Goal: Navigation & Orientation: Find specific page/section

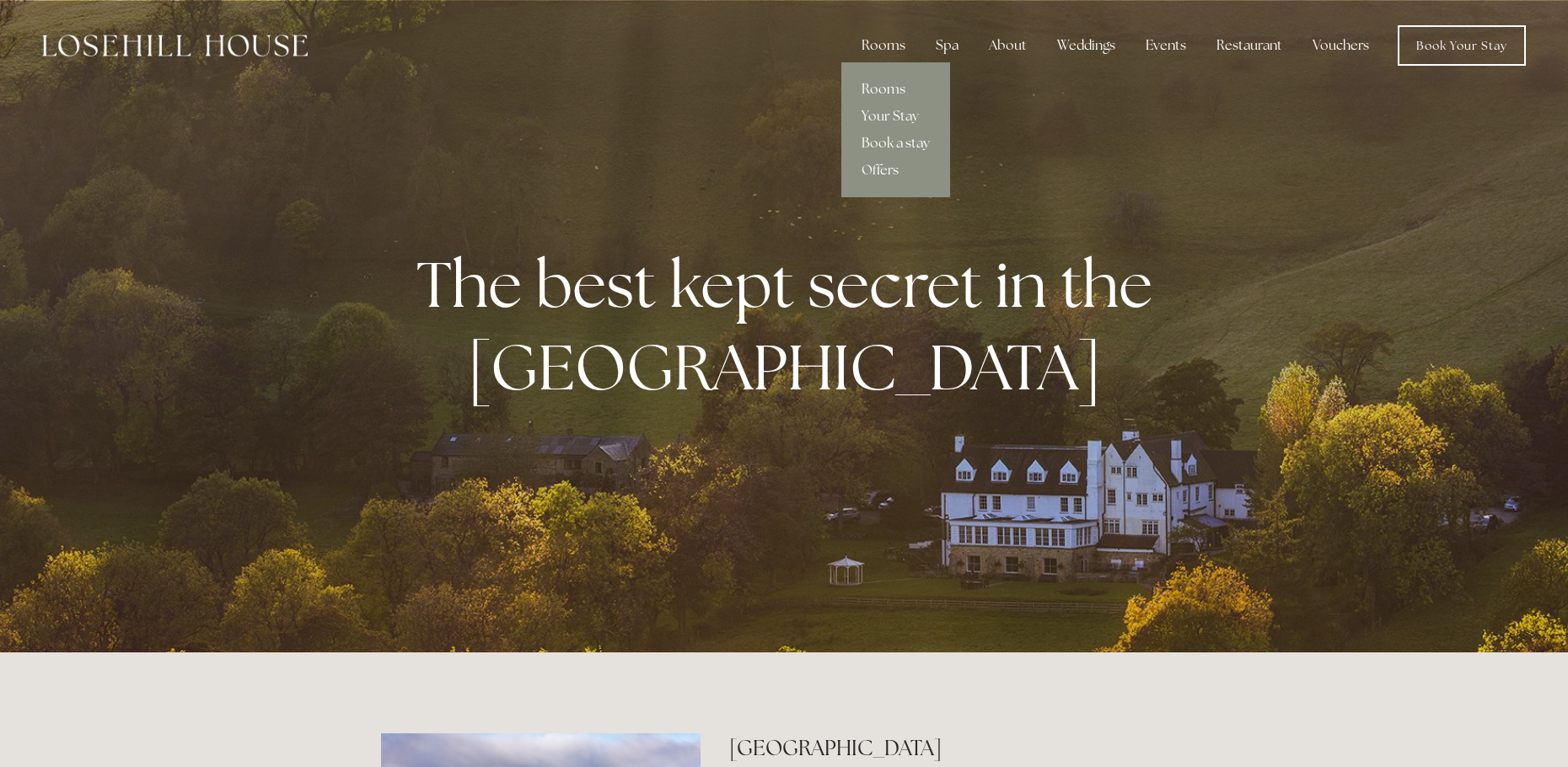
click at [879, 85] on link "Rooms" at bounding box center [896, 89] width 108 height 27
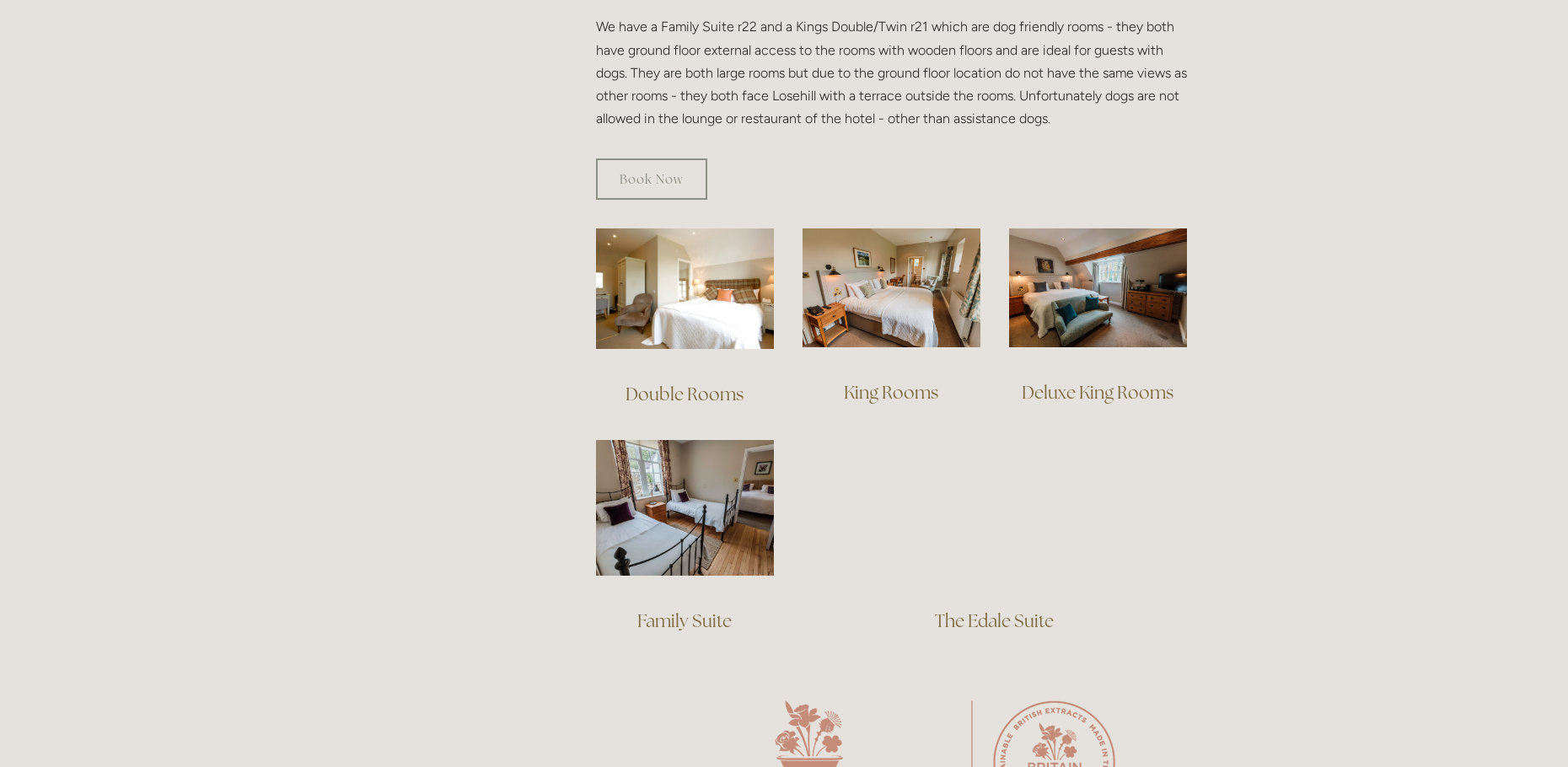
scroll to position [1011, 0]
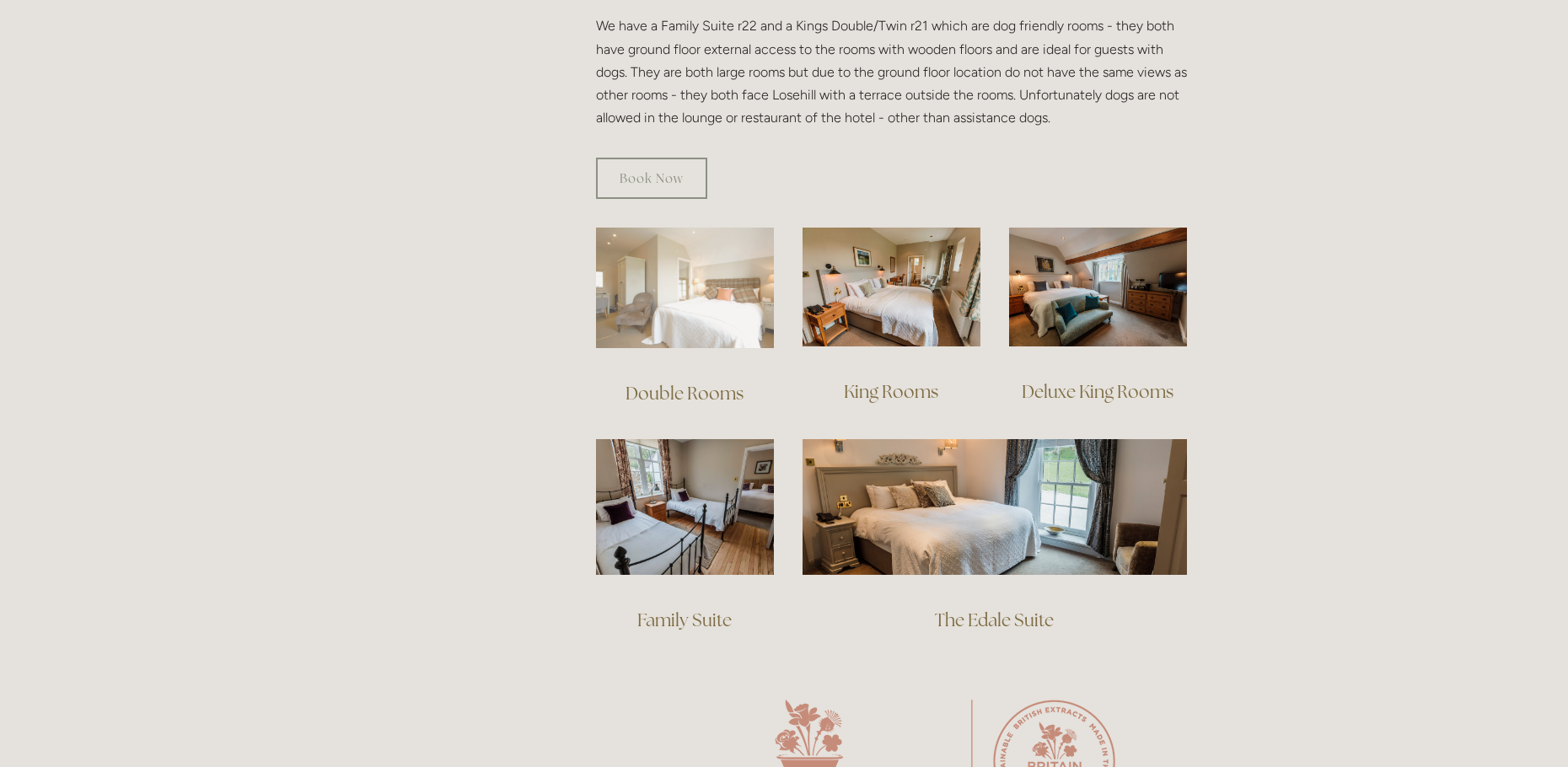
click at [690, 282] on img at bounding box center [685, 288] width 178 height 120
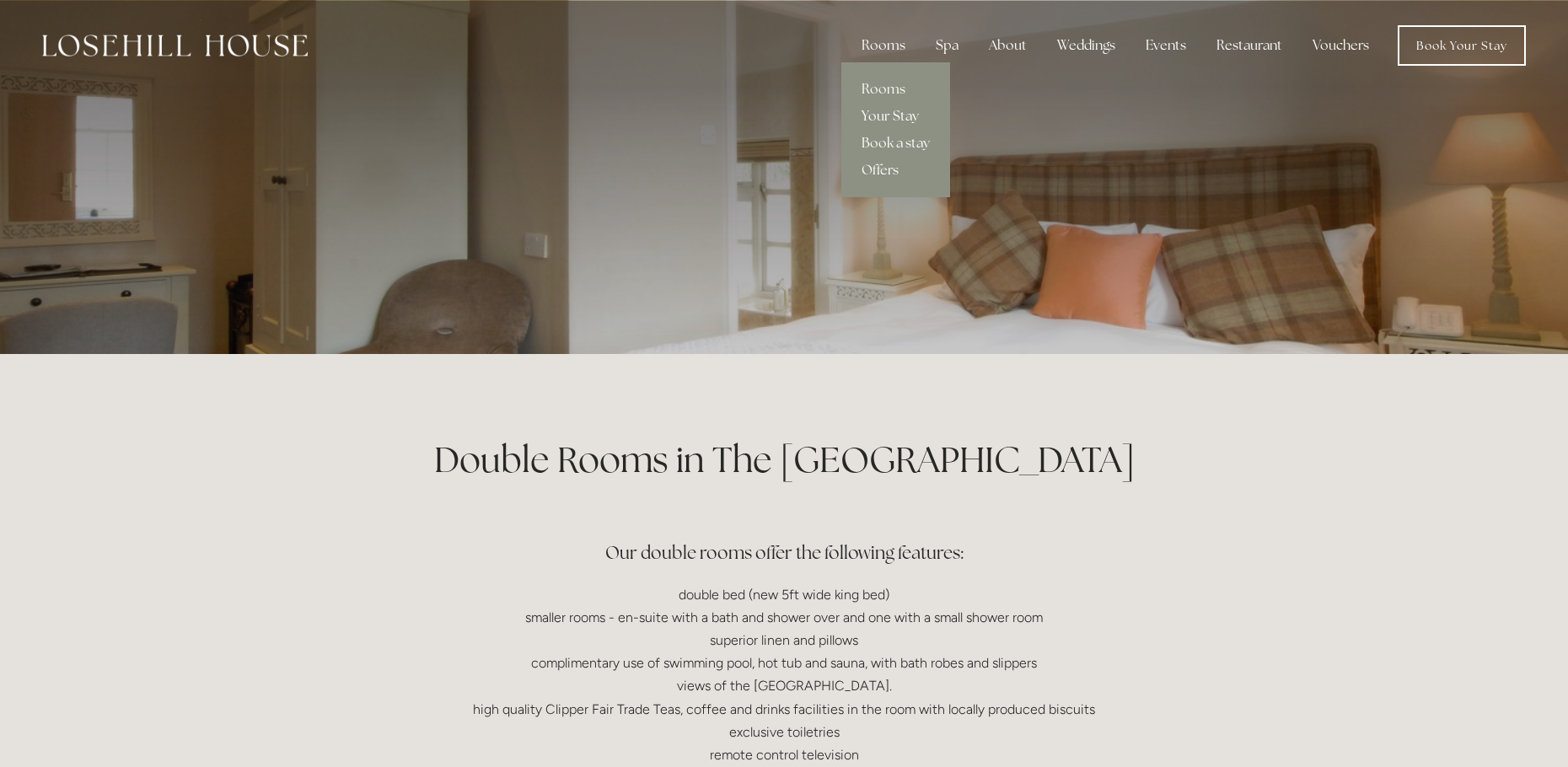
click at [891, 118] on link "Your Stay" at bounding box center [896, 116] width 108 height 27
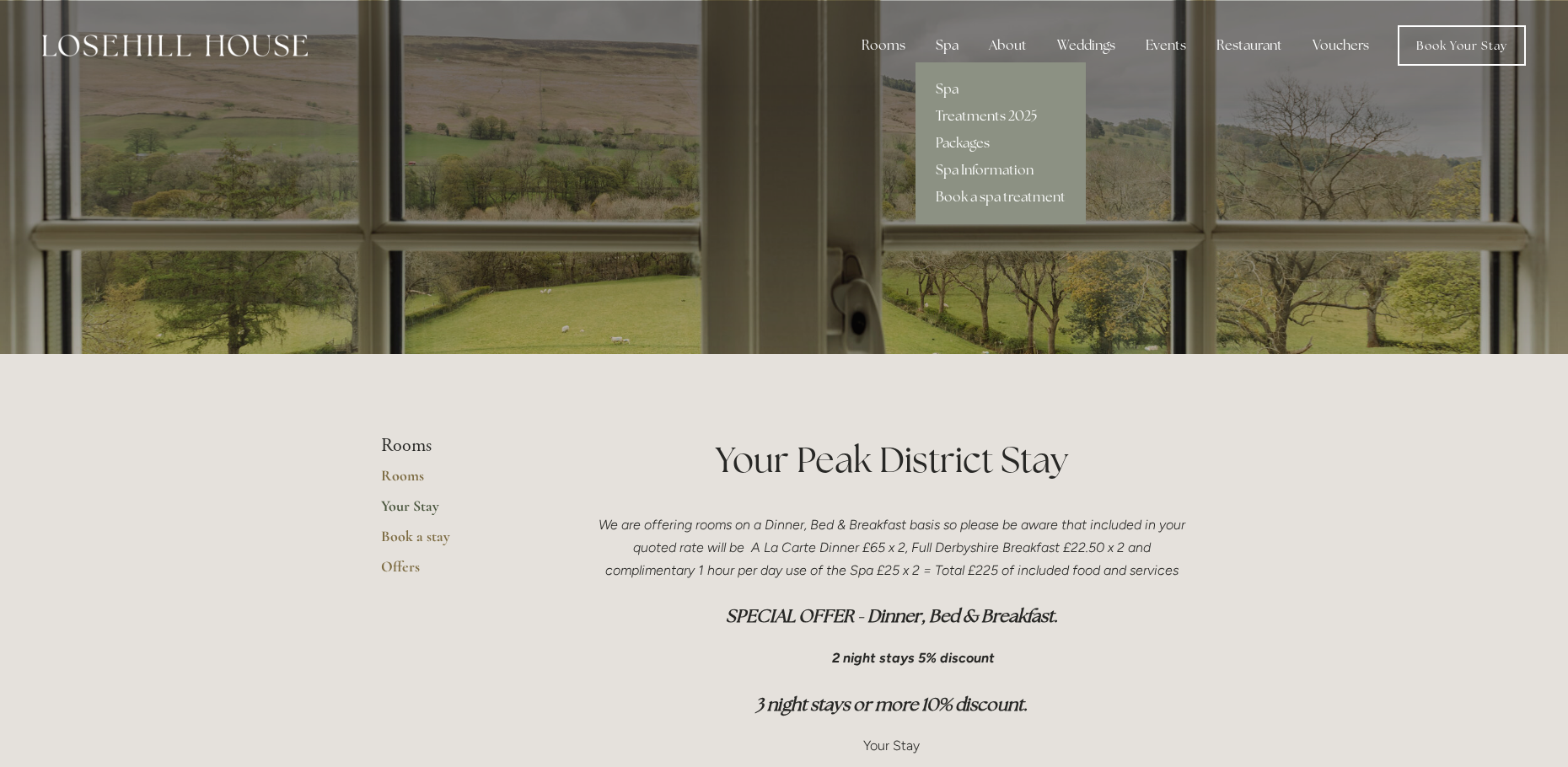
click at [957, 48] on div "Spa" at bounding box center [947, 45] width 50 height 34
